Goal: Task Accomplishment & Management: Manage account settings

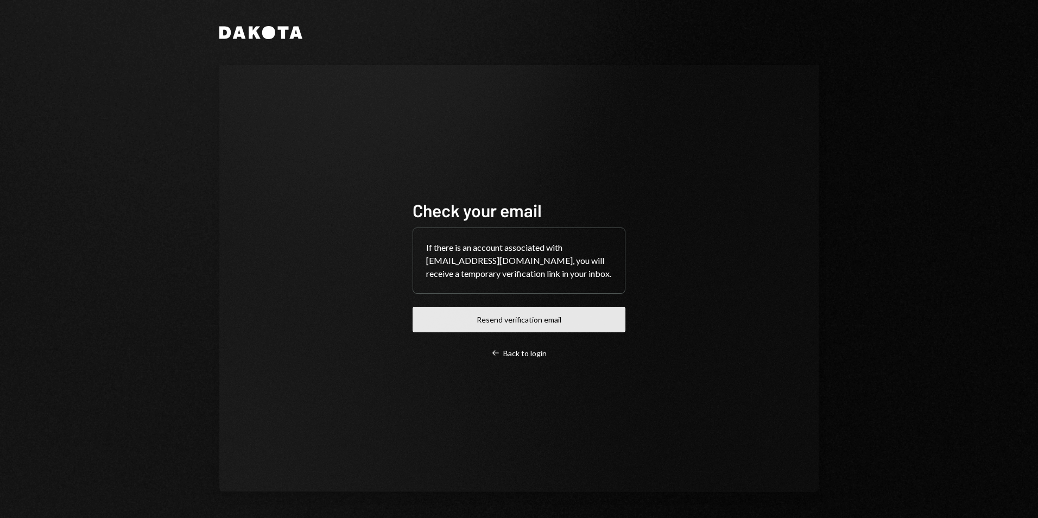
click at [528, 320] on button "Resend verification email" at bounding box center [519, 320] width 213 height 26
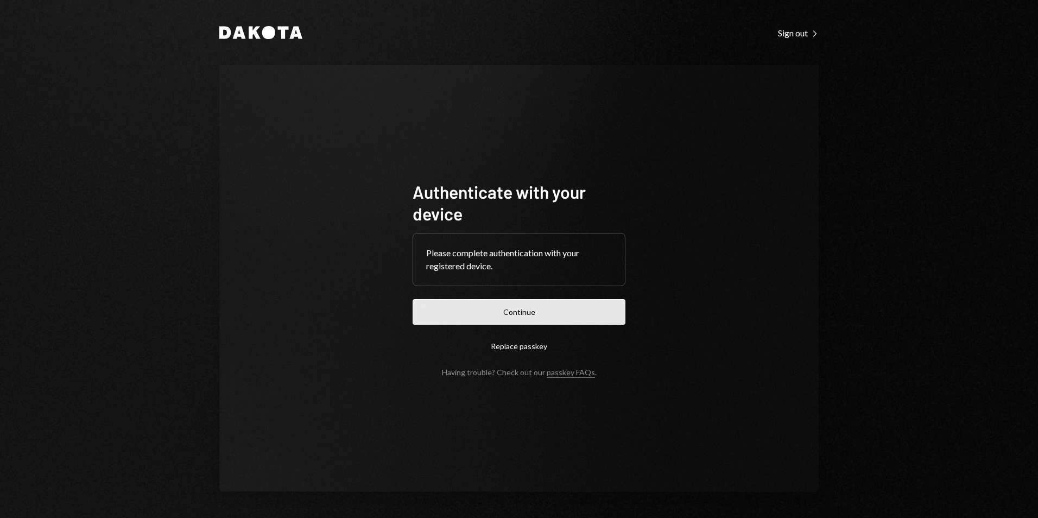
click at [509, 305] on button "Continue" at bounding box center [519, 312] width 213 height 26
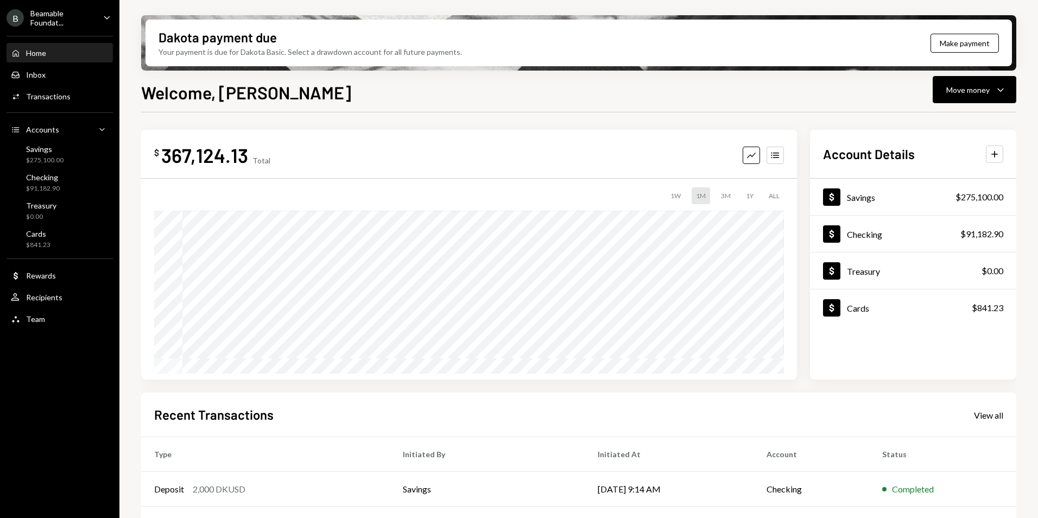
click at [58, 12] on div "Beamable Foundat..." at bounding box center [62, 18] width 64 height 18
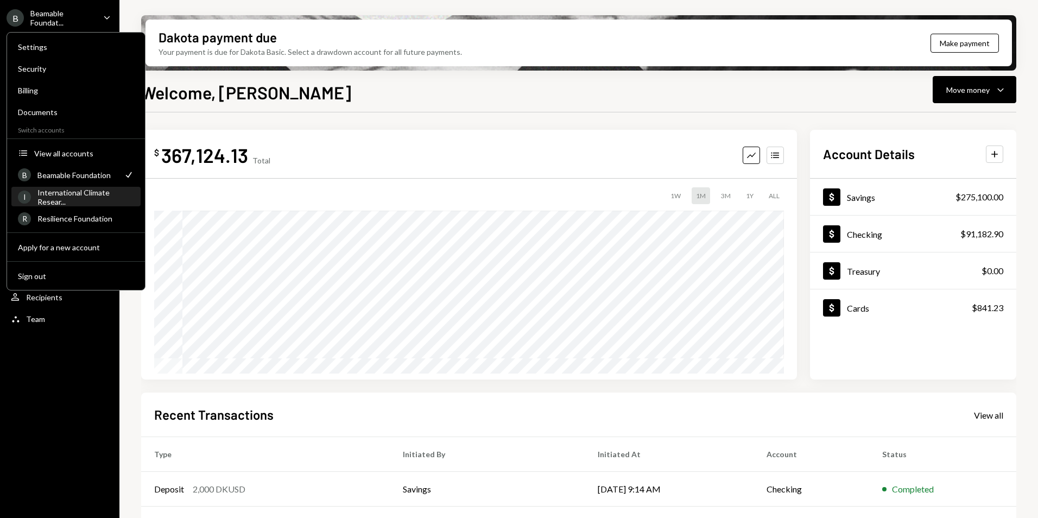
click at [73, 198] on div "International Climate Resear..." at bounding box center [85, 197] width 97 height 18
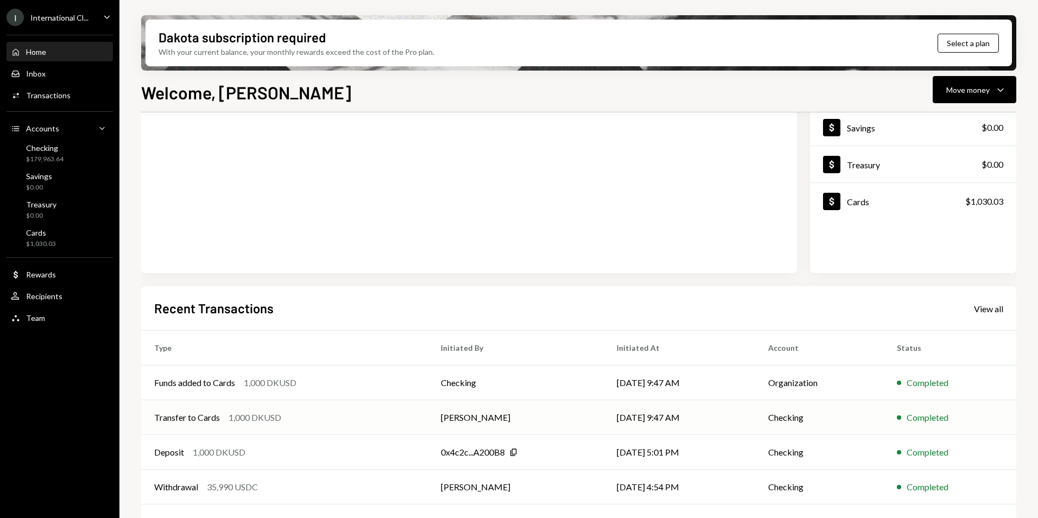
scroll to position [137, 0]
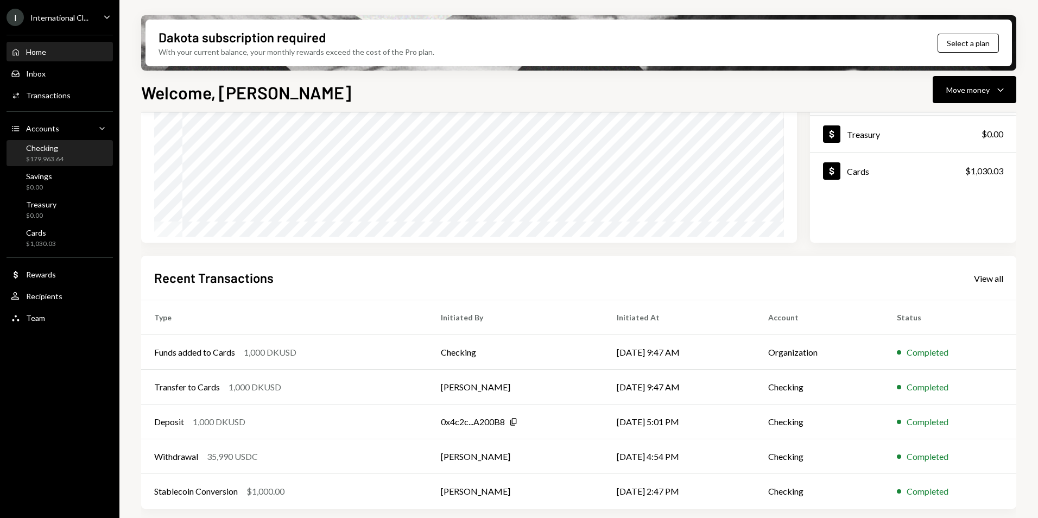
click at [59, 148] on div "Checking" at bounding box center [44, 147] width 37 height 9
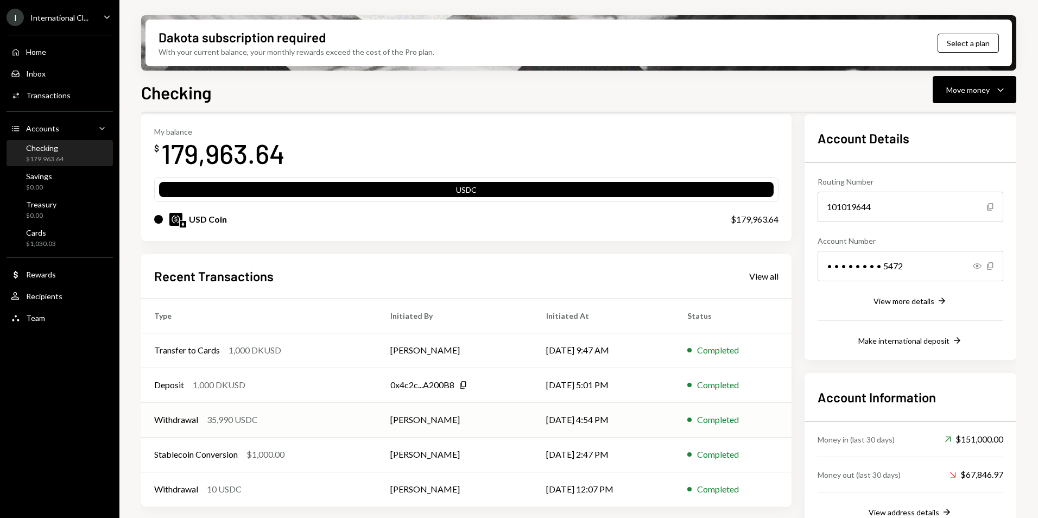
scroll to position [72, 0]
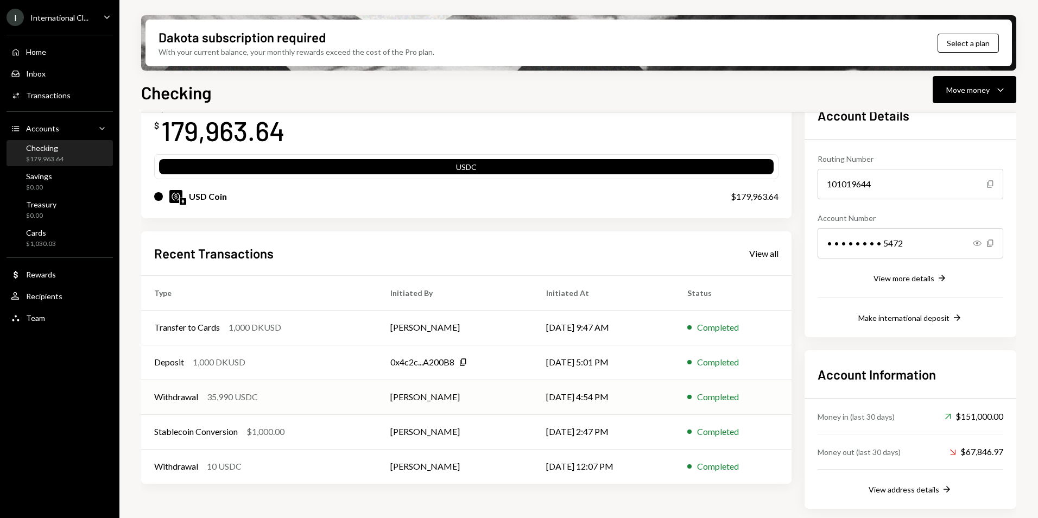
click at [653, 400] on td "[DATE] 4:54 PM" at bounding box center [603, 396] width 141 height 35
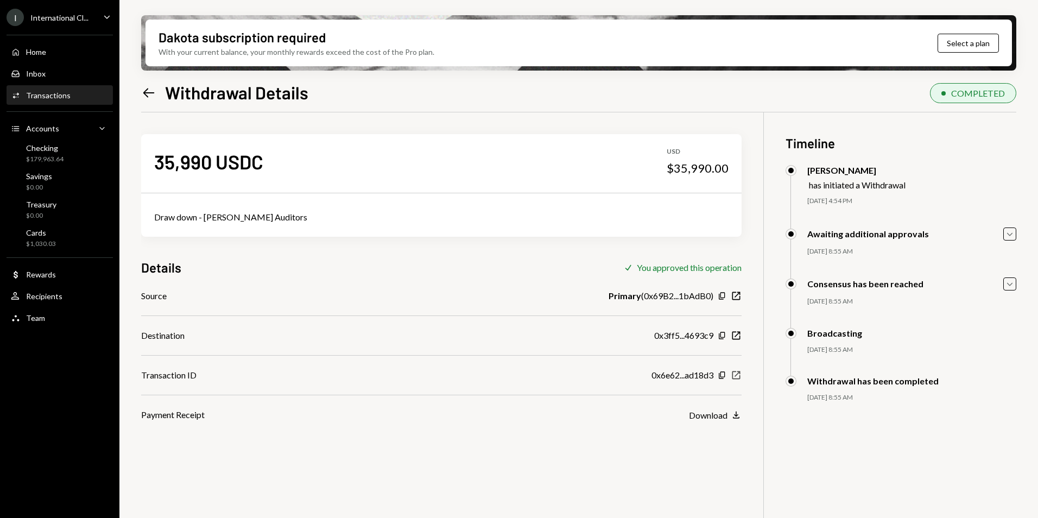
click at [737, 376] on icon "New Window" at bounding box center [736, 375] width 11 height 11
click at [723, 374] on icon "Copy" at bounding box center [722, 375] width 9 height 9
click at [743, 373] on div "35,990 USDC USD $35,990.00 Draw down - Araya Auditors Details Check You approve…" at bounding box center [578, 371] width 875 height 518
click at [739, 373] on icon "button" at bounding box center [736, 375] width 8 height 8
click at [56, 17] on div "International Cl..." at bounding box center [59, 17] width 58 height 9
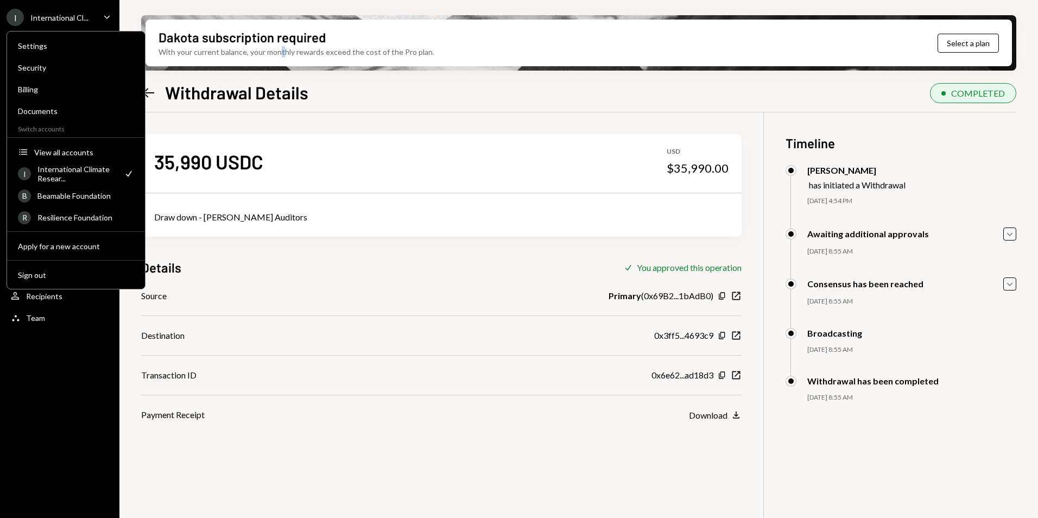
click at [281, 52] on div "With your current balance, your monthly rewards exceed the cost of the Pro plan." at bounding box center [297, 51] width 276 height 11
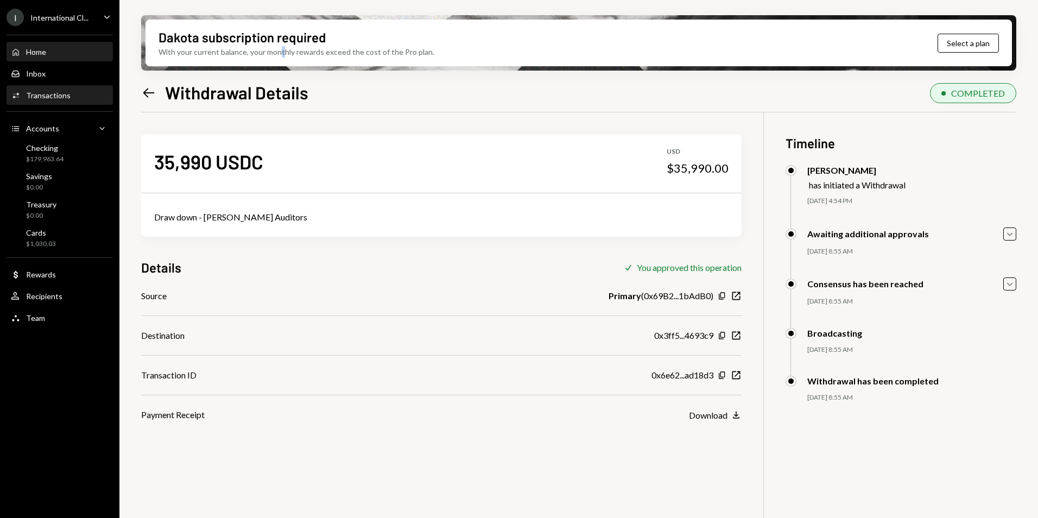
click at [52, 50] on div "Home Home" at bounding box center [60, 52] width 98 height 10
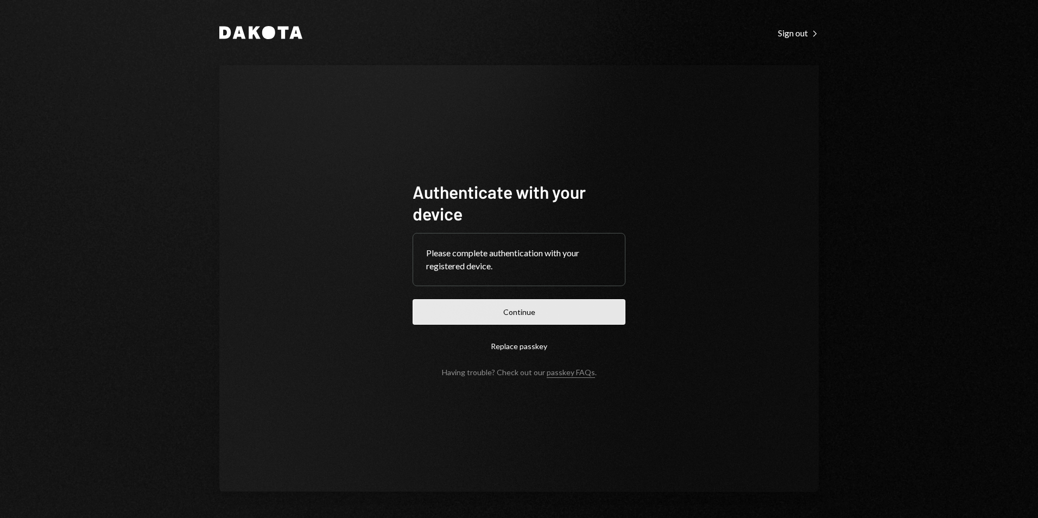
click at [484, 315] on button "Continue" at bounding box center [519, 312] width 213 height 26
click at [499, 309] on button "Continue" at bounding box center [519, 312] width 213 height 26
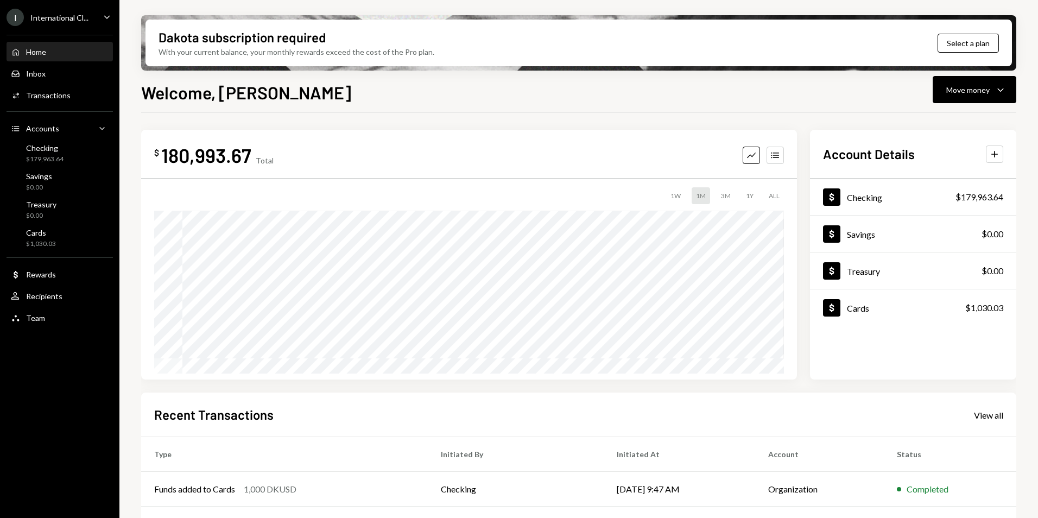
click at [366, 115] on div "$ 180,993.67 Total Graph Accounts 1W 1M 3M 1Y ALL Account Details Plus Dollar C…" at bounding box center [578, 389] width 875 height 555
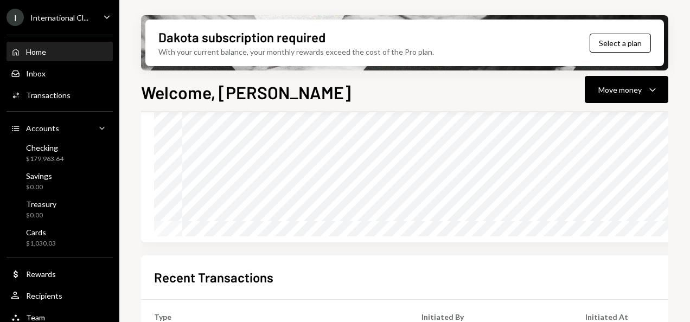
scroll to position [136, 0]
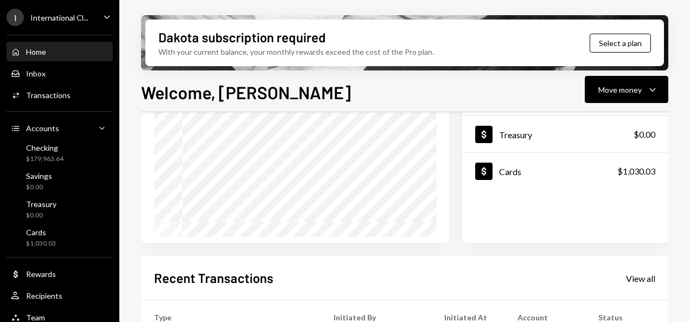
click at [54, 18] on div "International Cl..." at bounding box center [59, 17] width 58 height 9
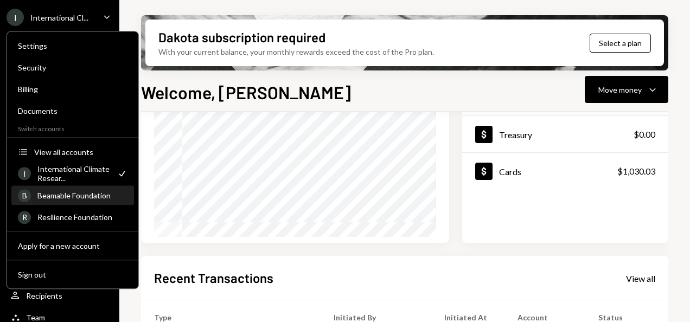
click at [75, 194] on div "Beamable Foundation" at bounding box center [82, 195] width 90 height 9
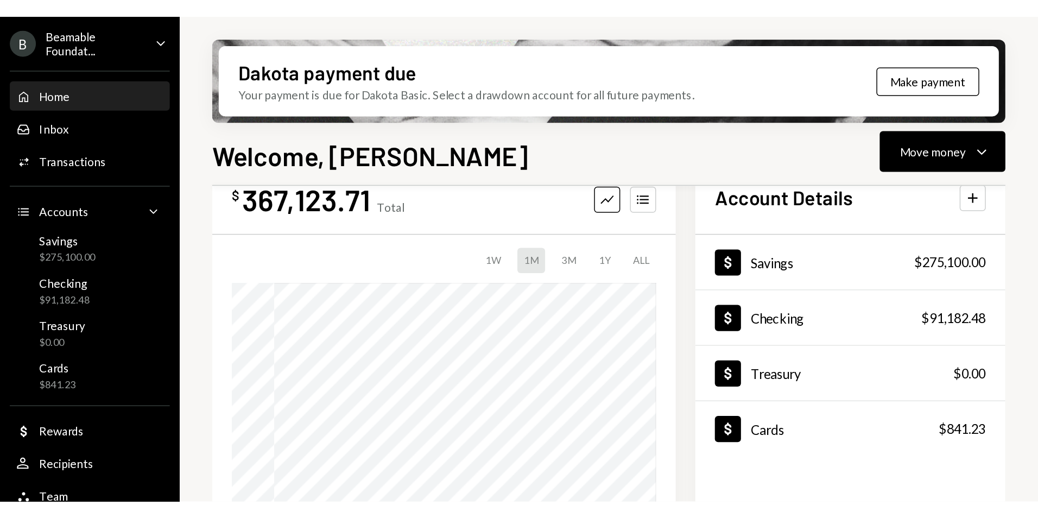
scroll to position [15, 0]
